Goal: Information Seeking & Learning: Learn about a topic

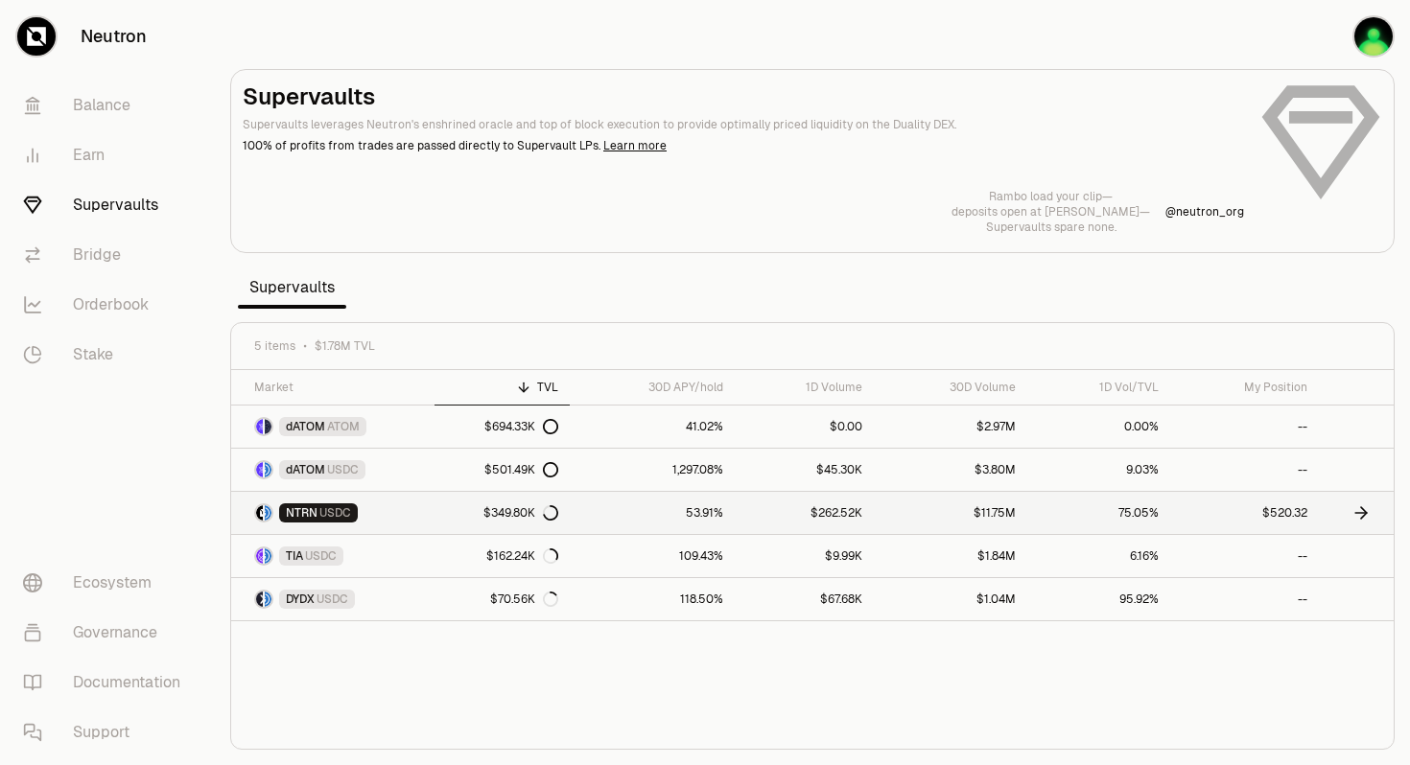
click at [1365, 511] on icon at bounding box center [1364, 513] width 6 height 12
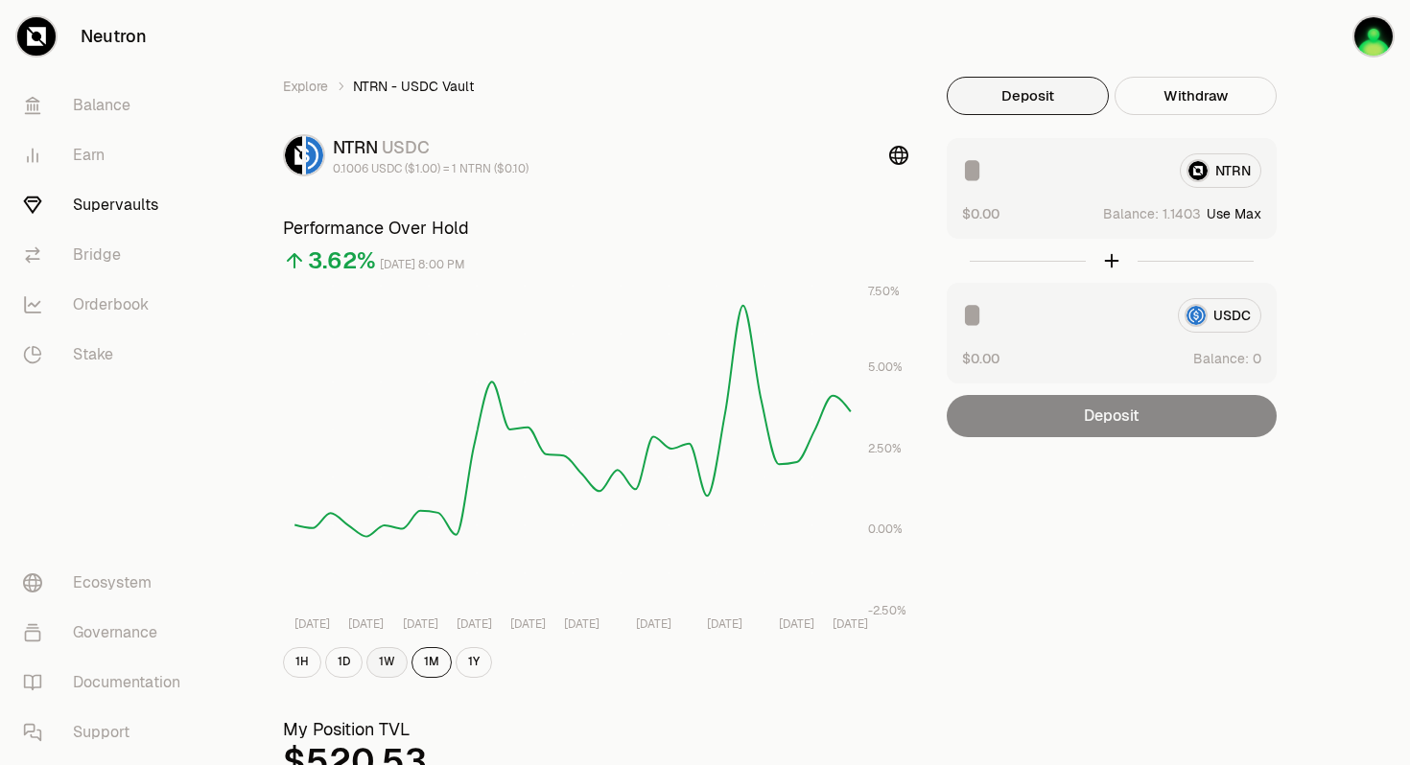
click at [394, 664] on button "1W" at bounding box center [386, 662] width 41 height 31
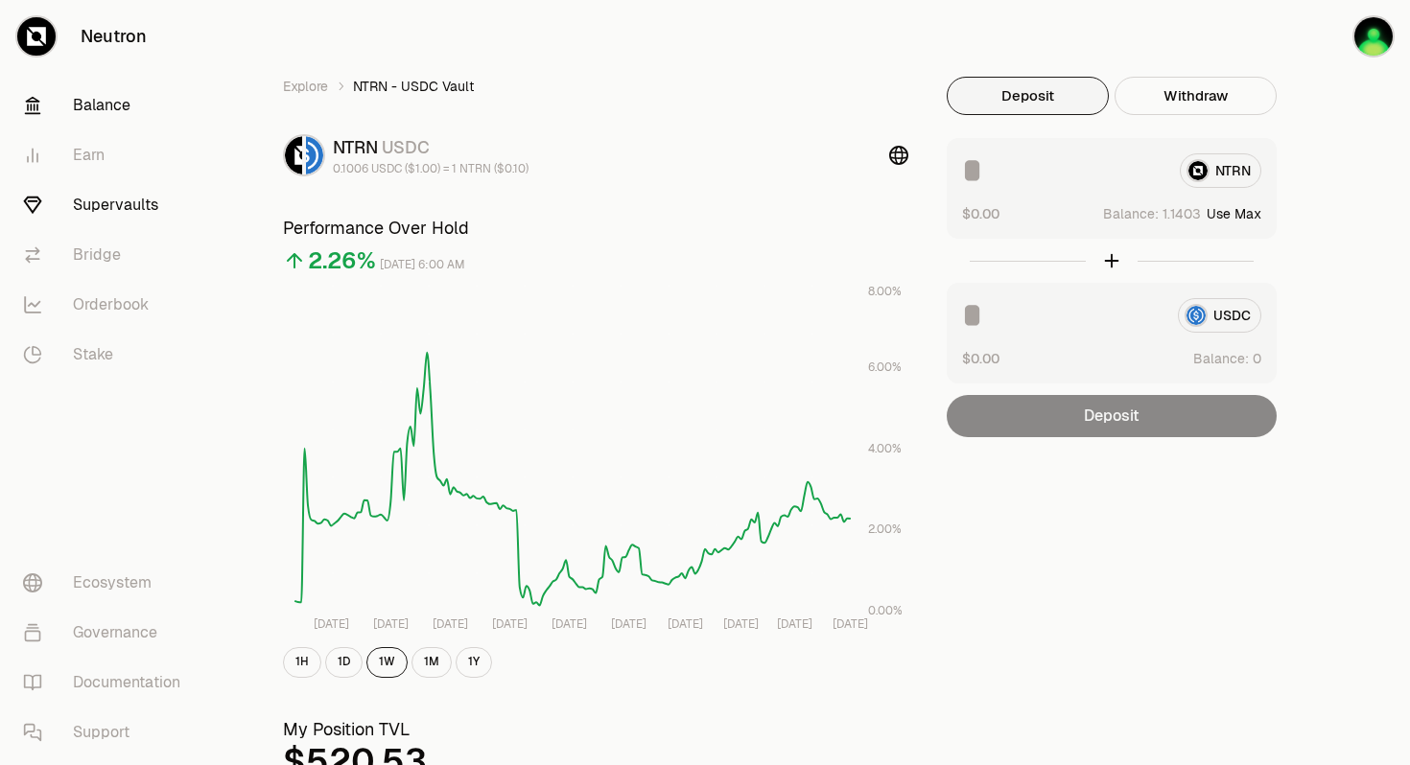
click at [112, 111] on link "Balance" at bounding box center [108, 106] width 200 height 50
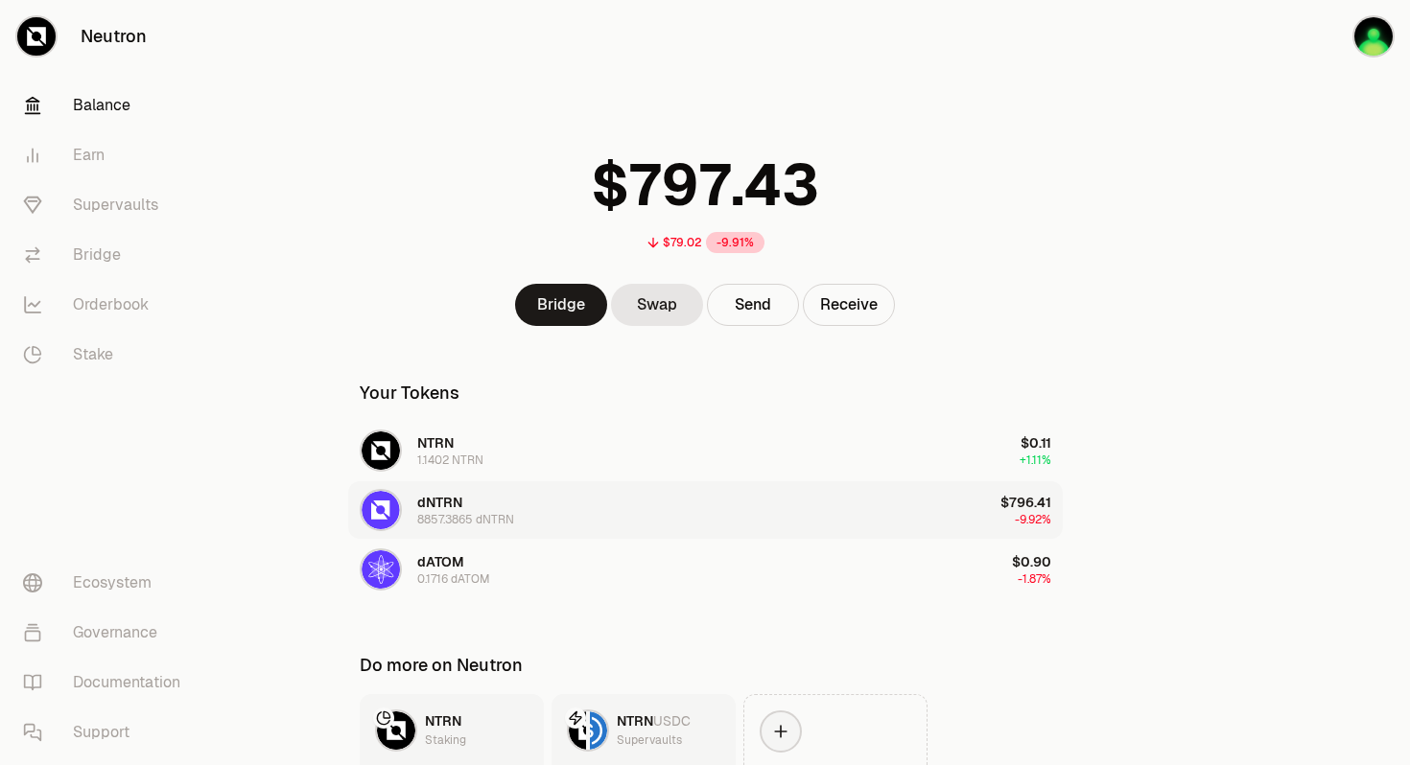
click at [446, 500] on span "dNTRN" at bounding box center [439, 502] width 45 height 17
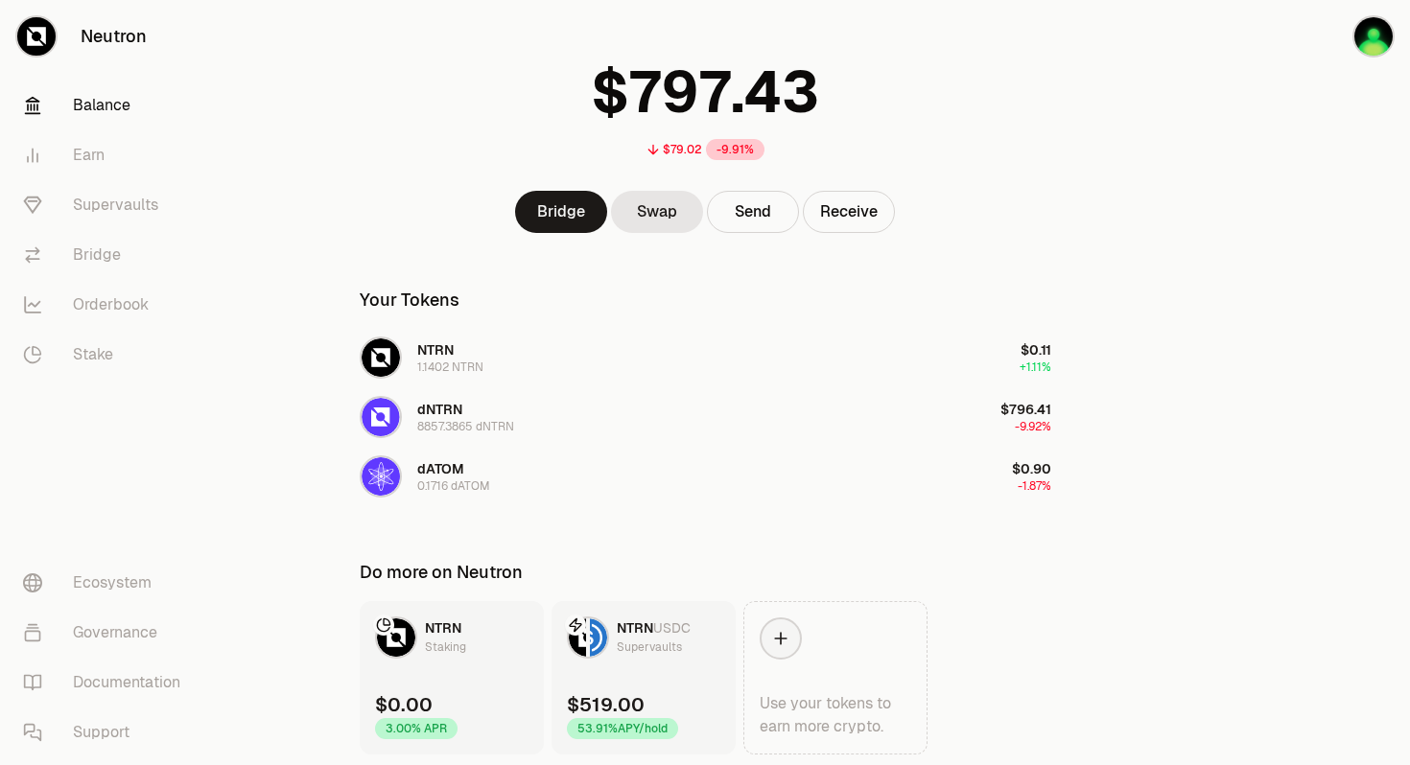
scroll to position [159, 0]
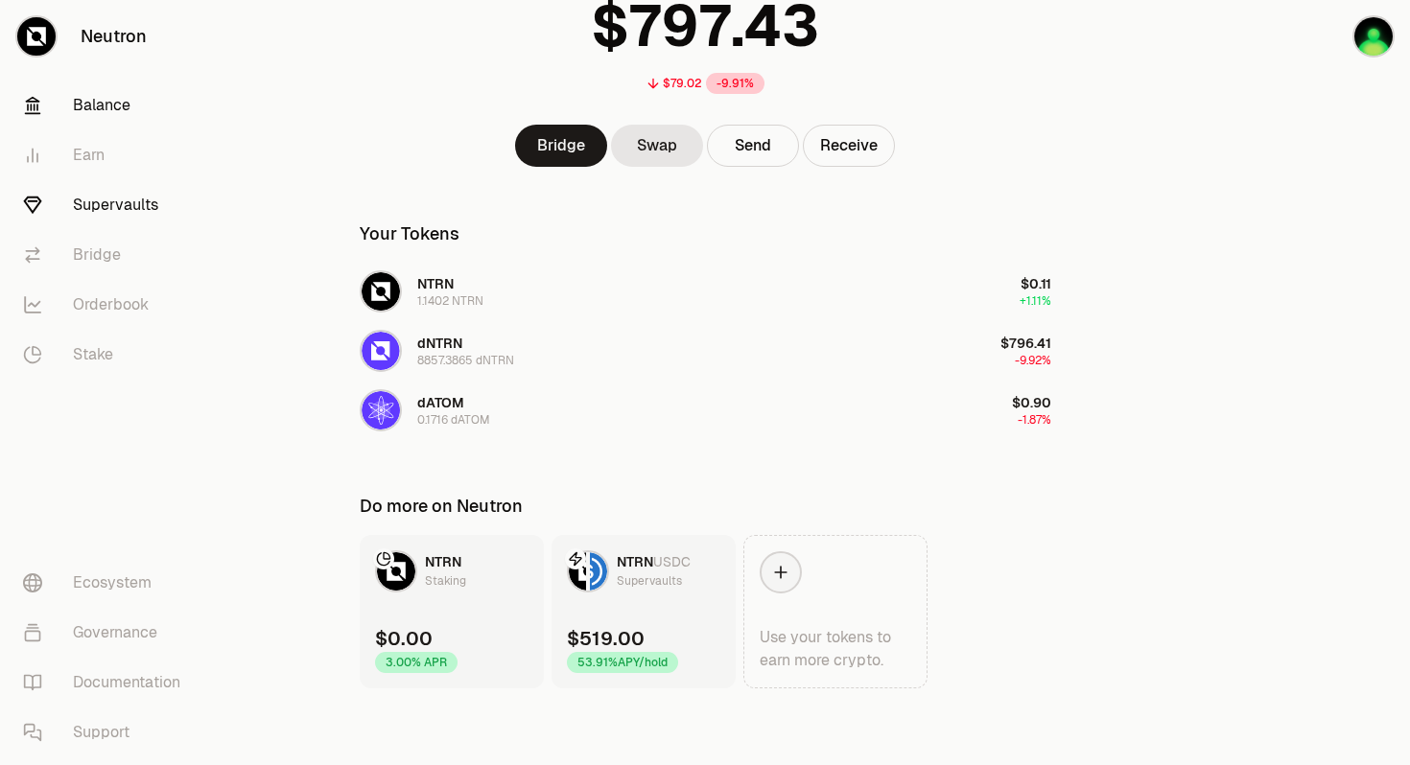
click at [115, 208] on link "Supervaults" at bounding box center [108, 205] width 200 height 50
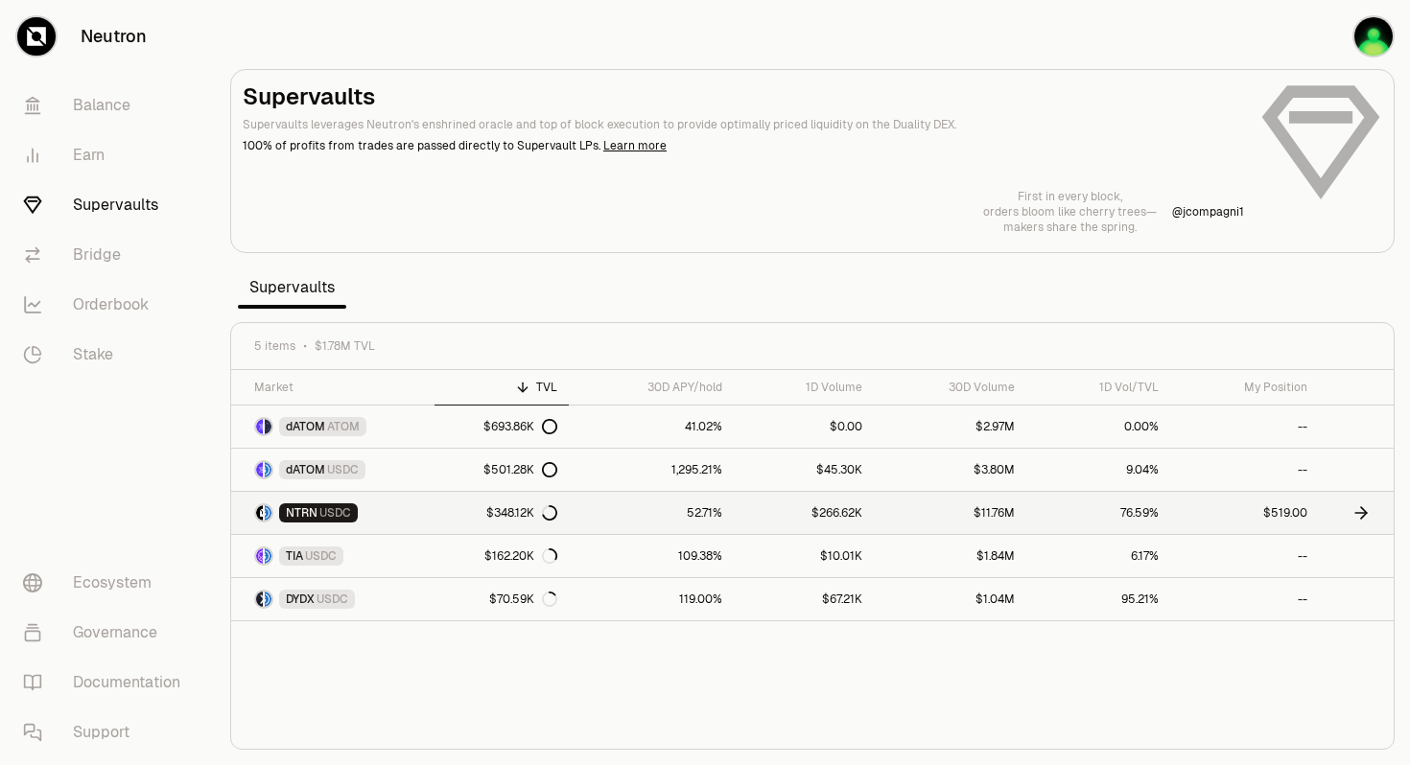
click at [342, 510] on span "USDC" at bounding box center [335, 513] width 32 height 15
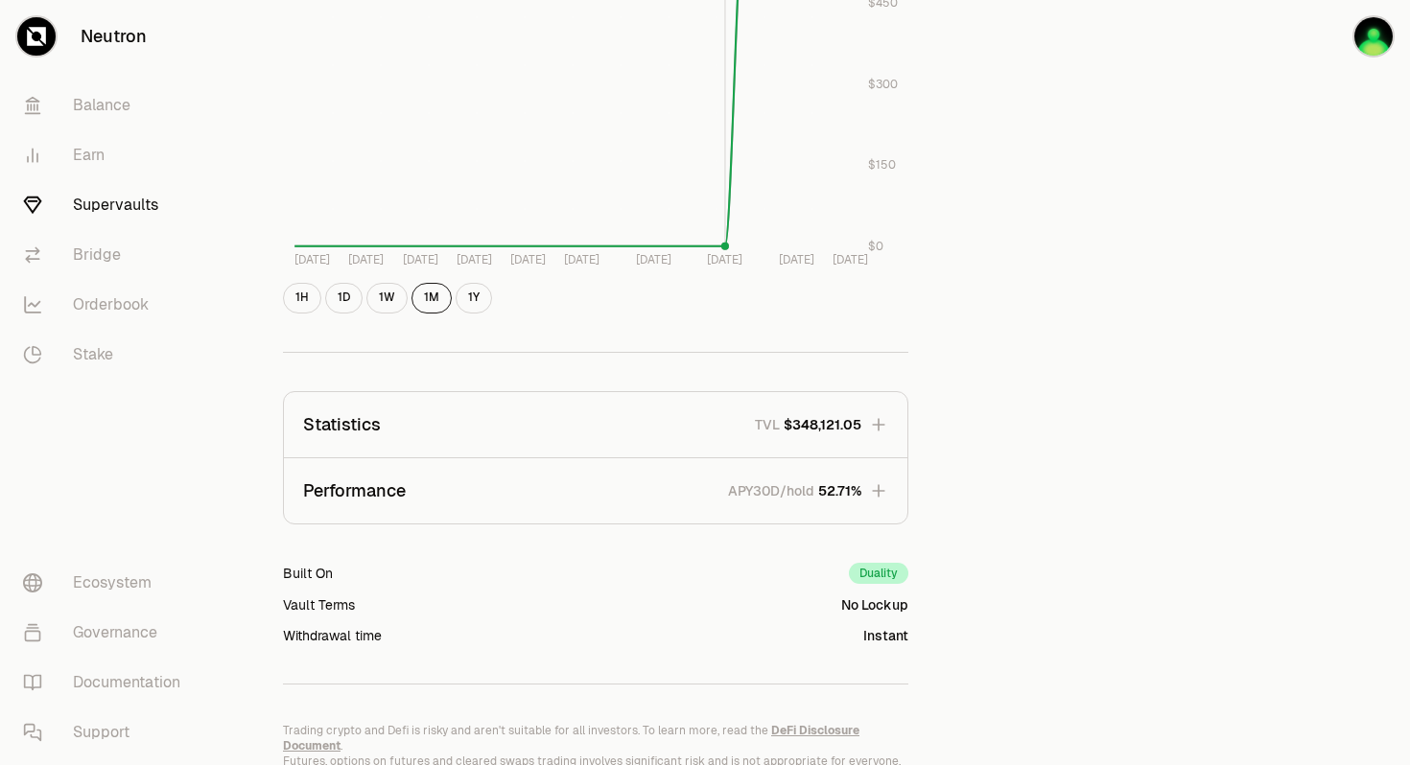
scroll to position [1009, 0]
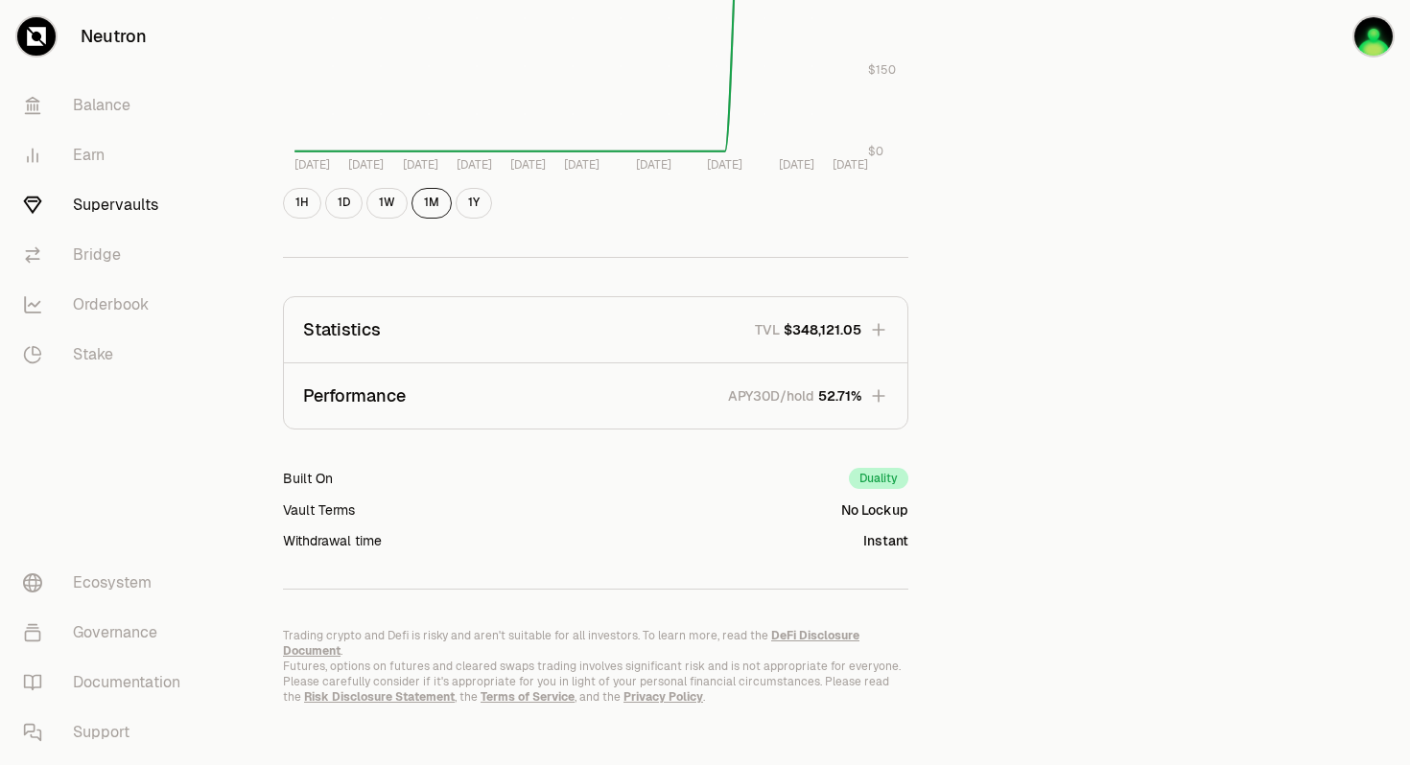
click at [882, 328] on icon "button" at bounding box center [878, 329] width 12 height 12
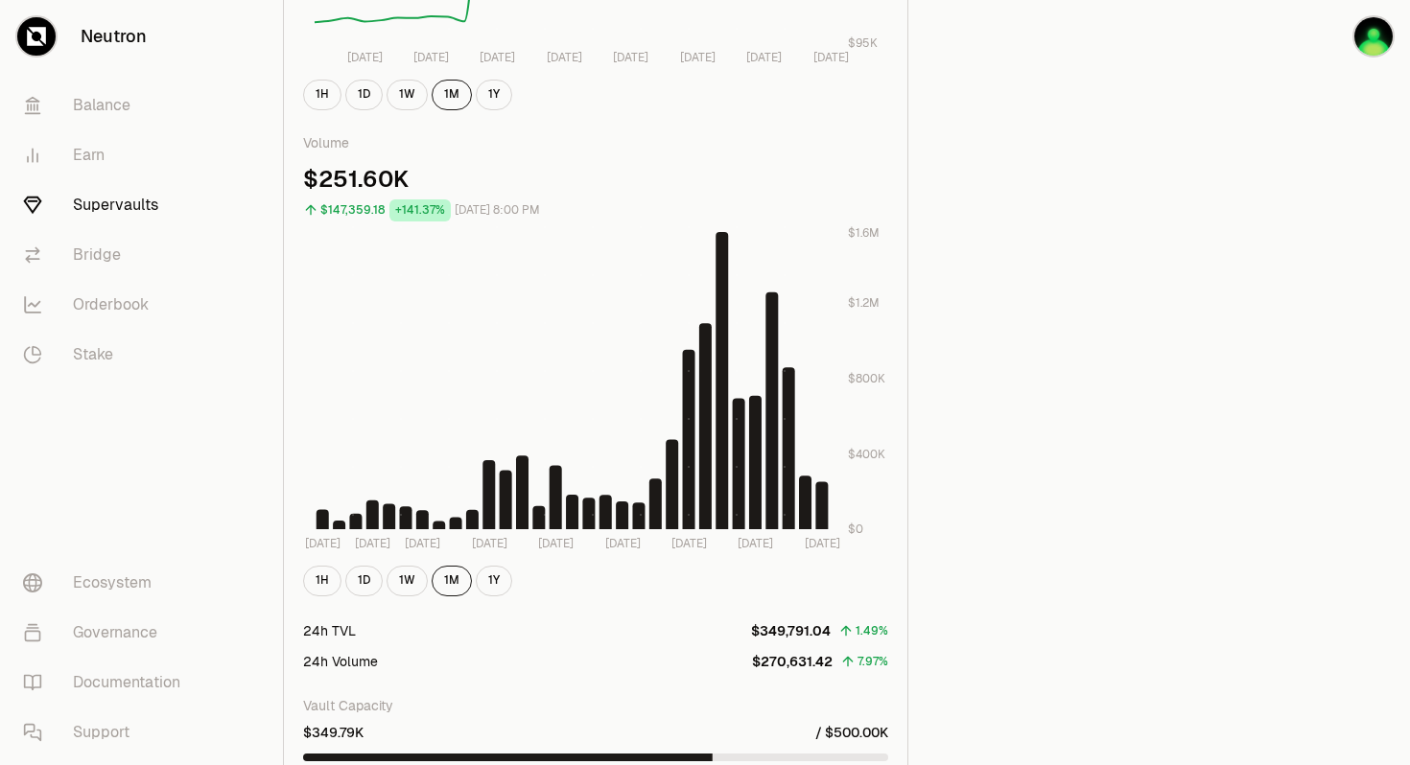
scroll to position [1763, 0]
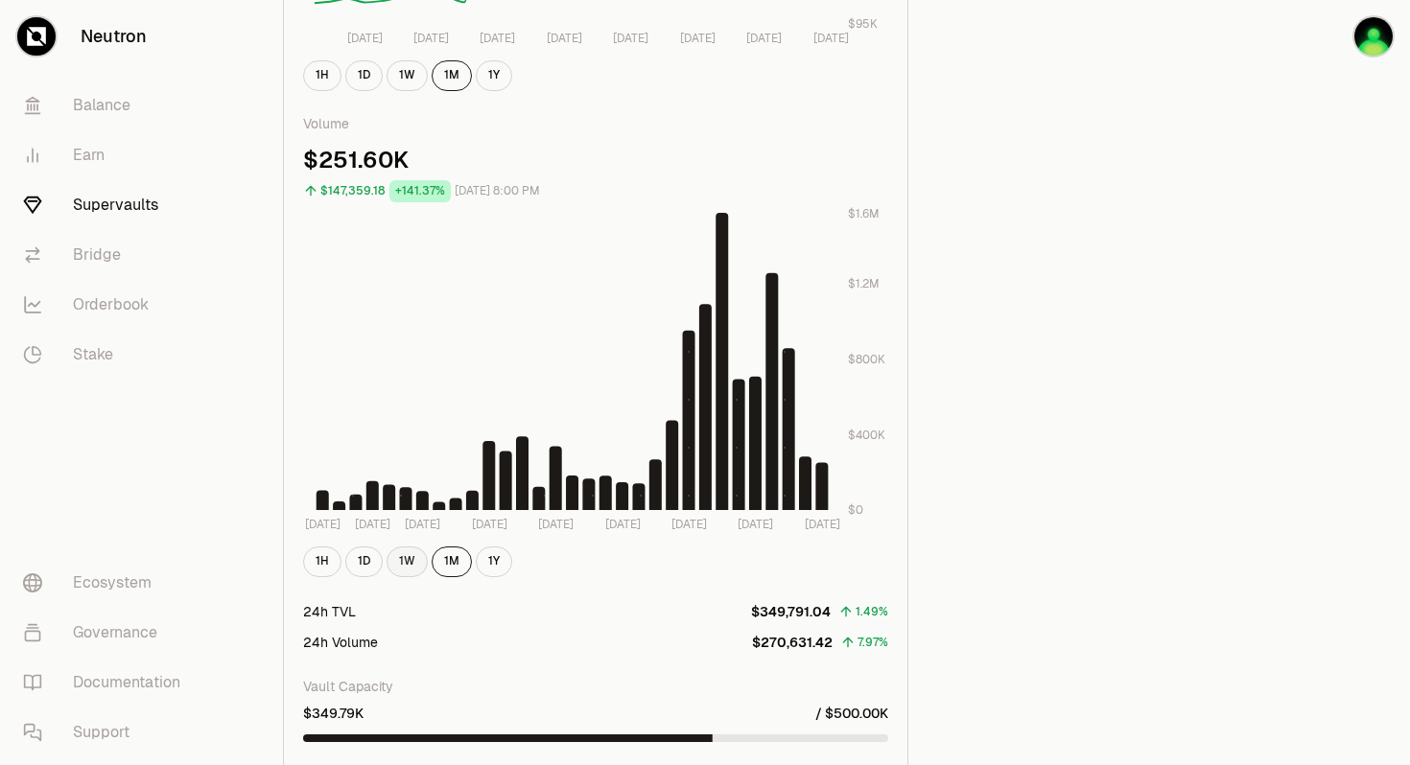
click at [414, 556] on button "1W" at bounding box center [407, 562] width 41 height 31
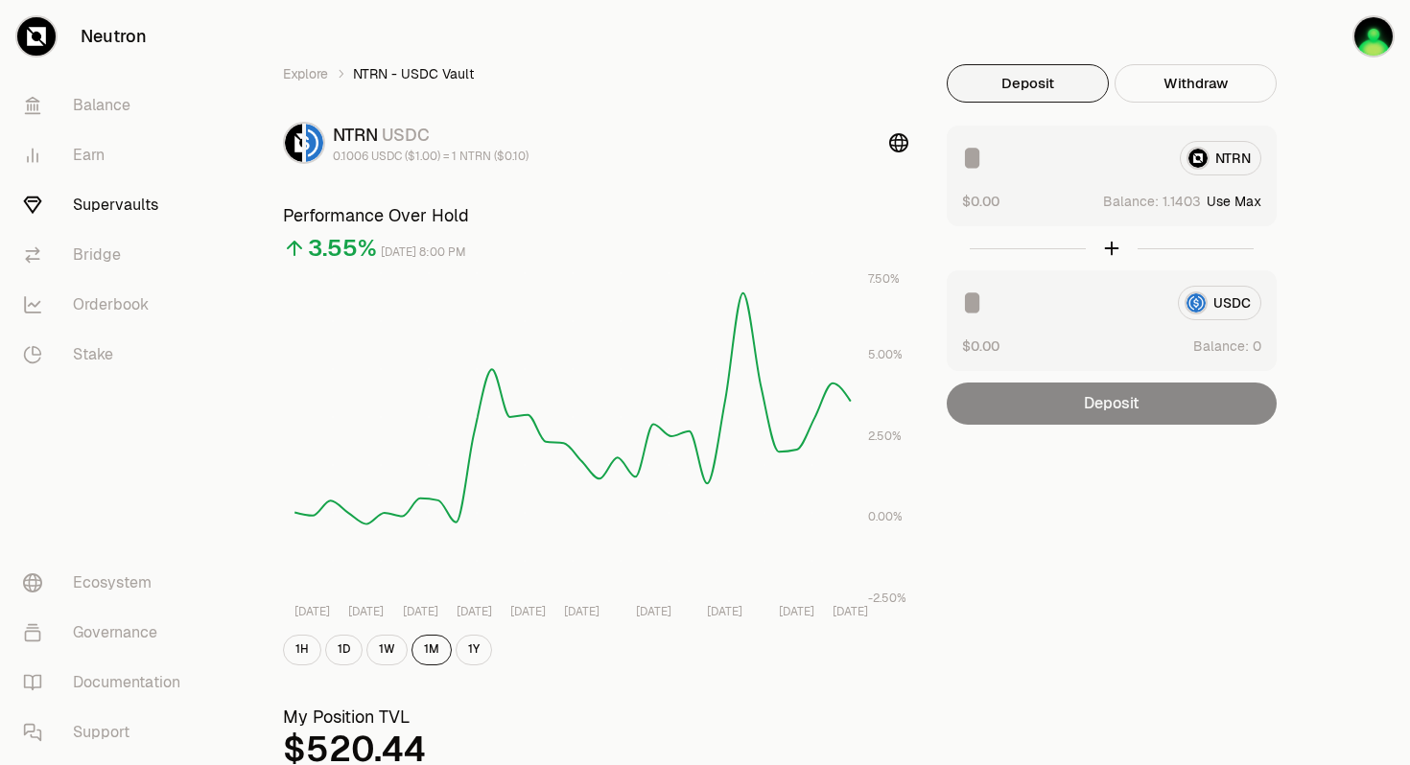
scroll to position [0, 0]
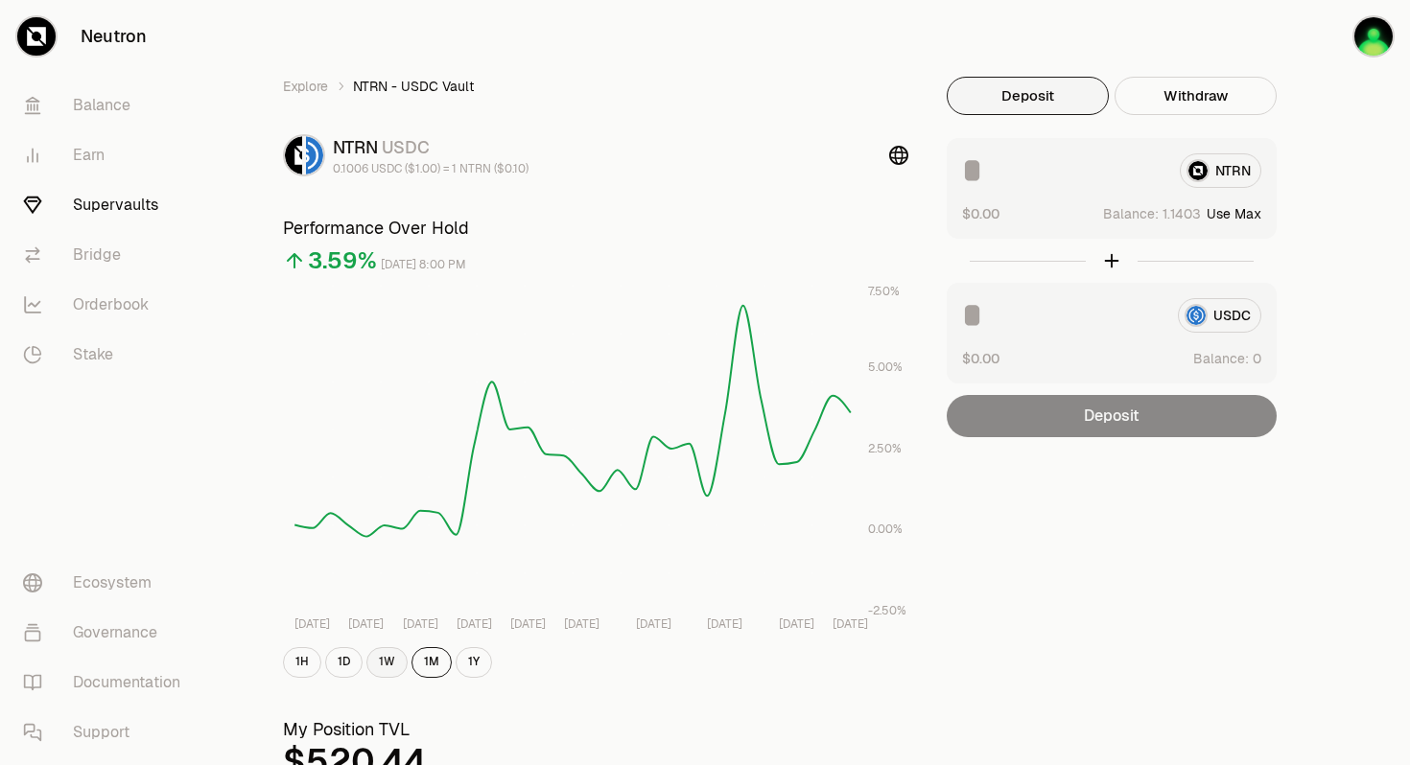
click at [390, 658] on button "1W" at bounding box center [386, 662] width 41 height 31
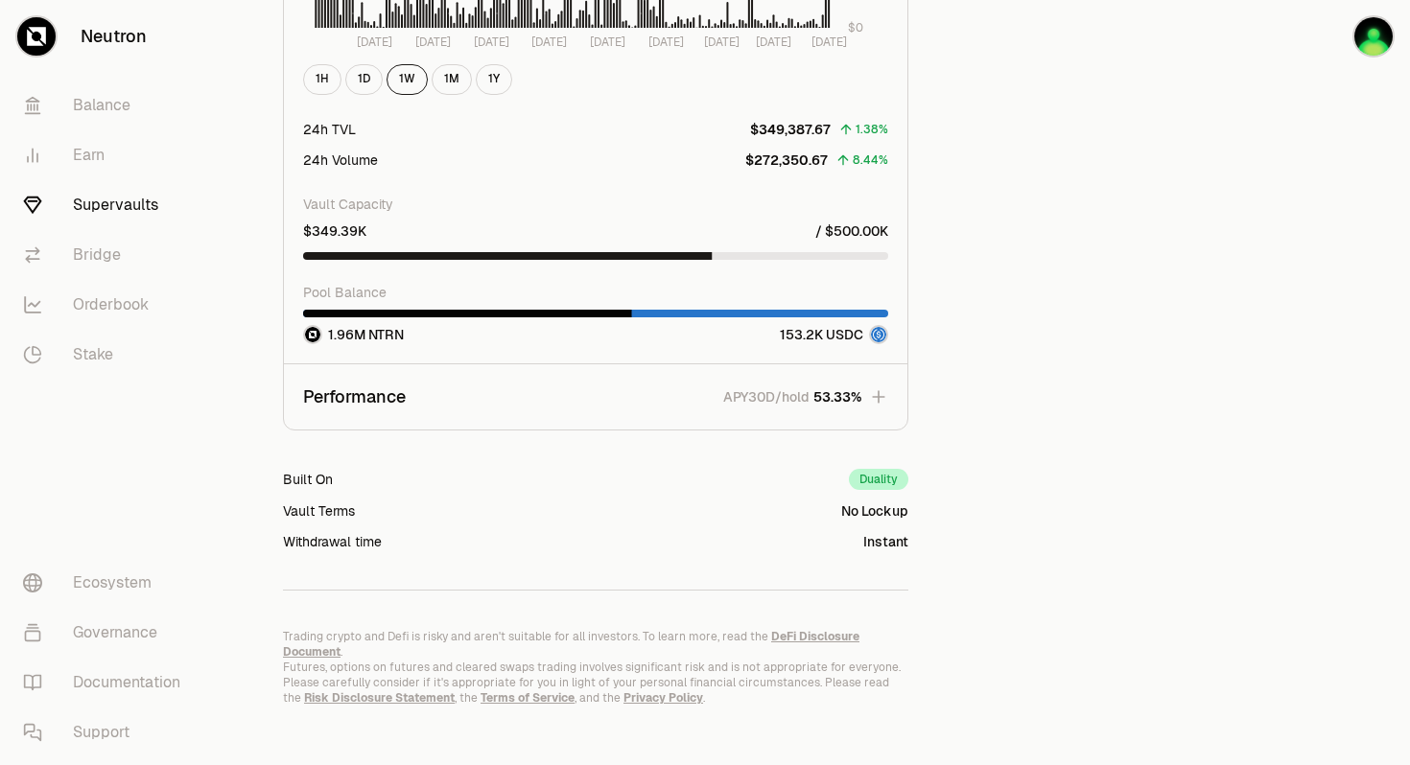
scroll to position [2247, 0]
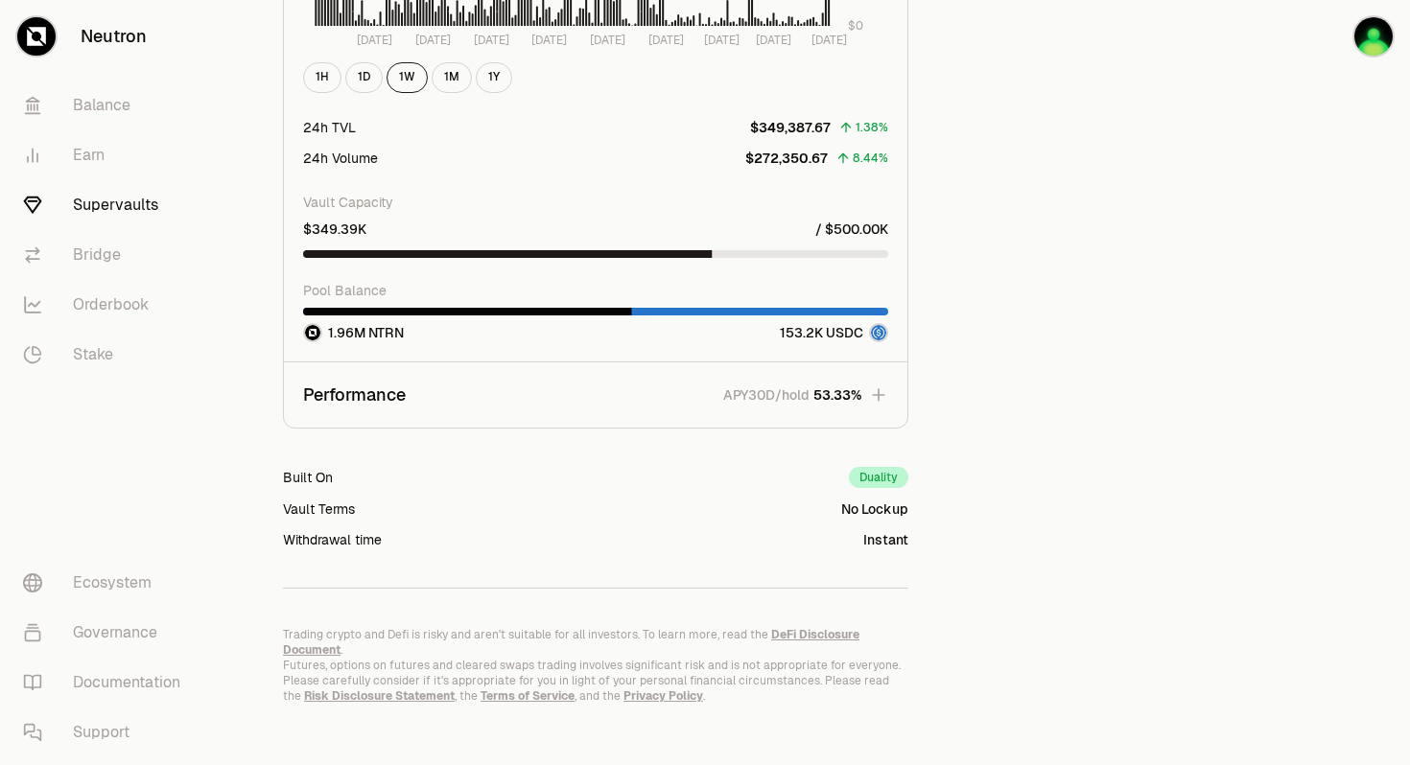
click at [881, 396] on icon "button" at bounding box center [878, 395] width 19 height 19
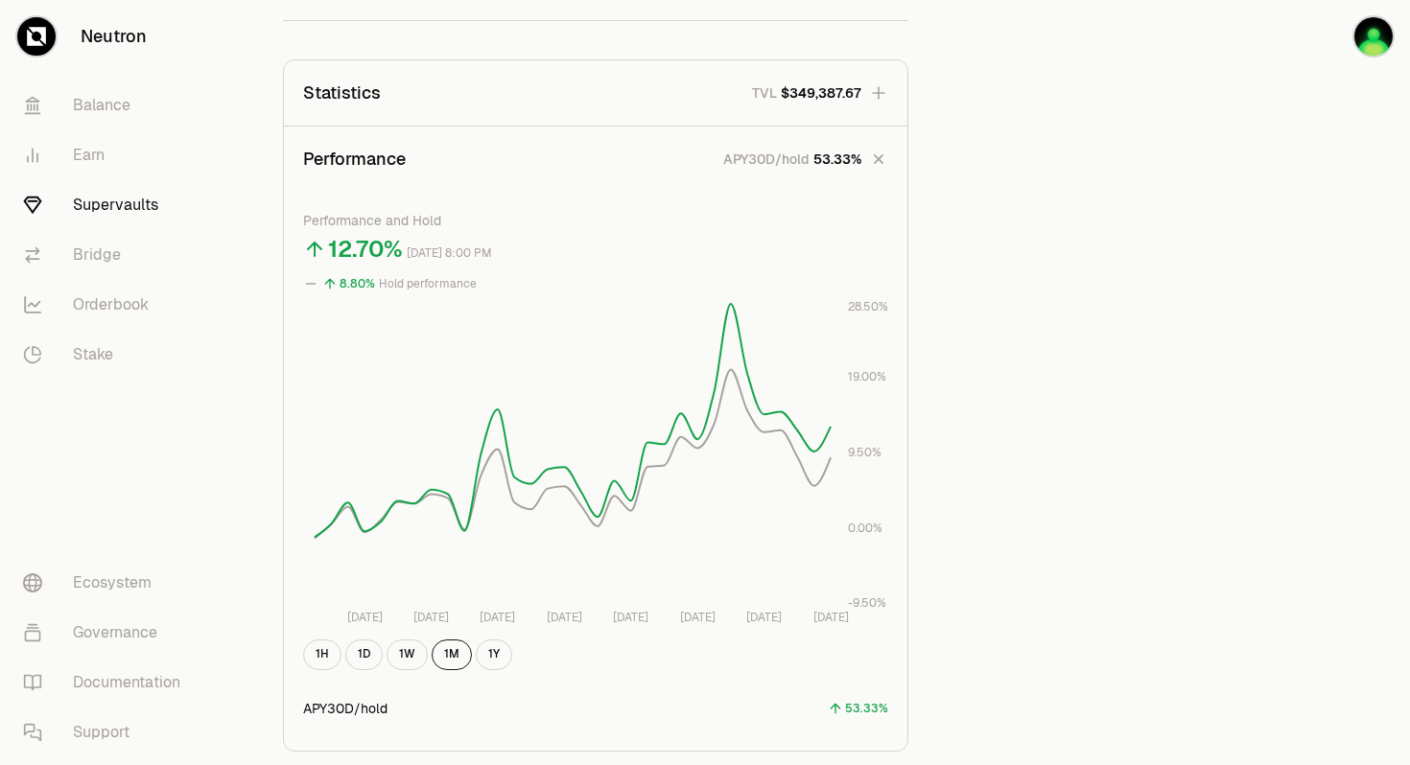
scroll to position [1080, 0]
